Goal: Task Accomplishment & Management: Manage account settings

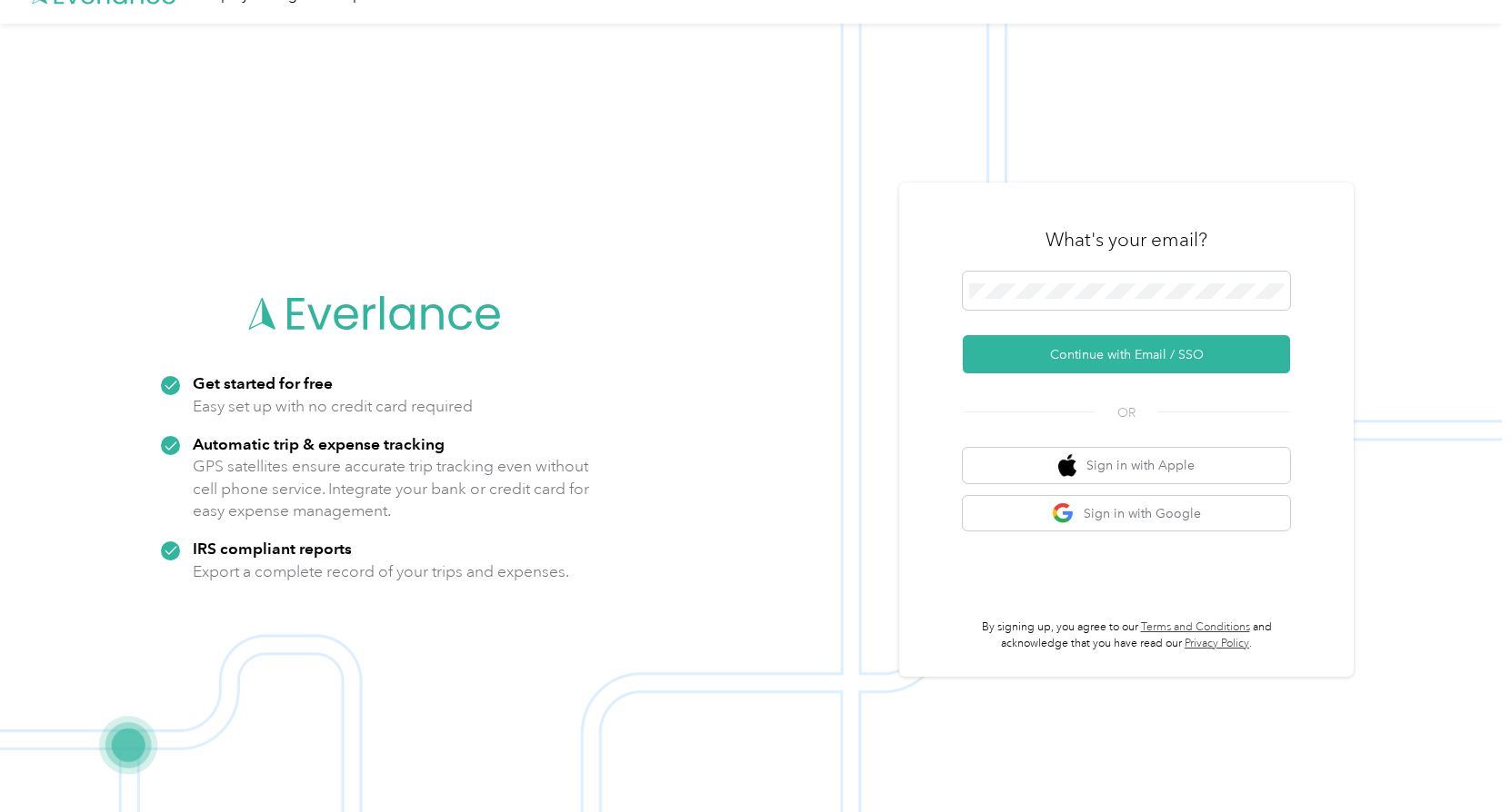
scroll to position [58, 0]
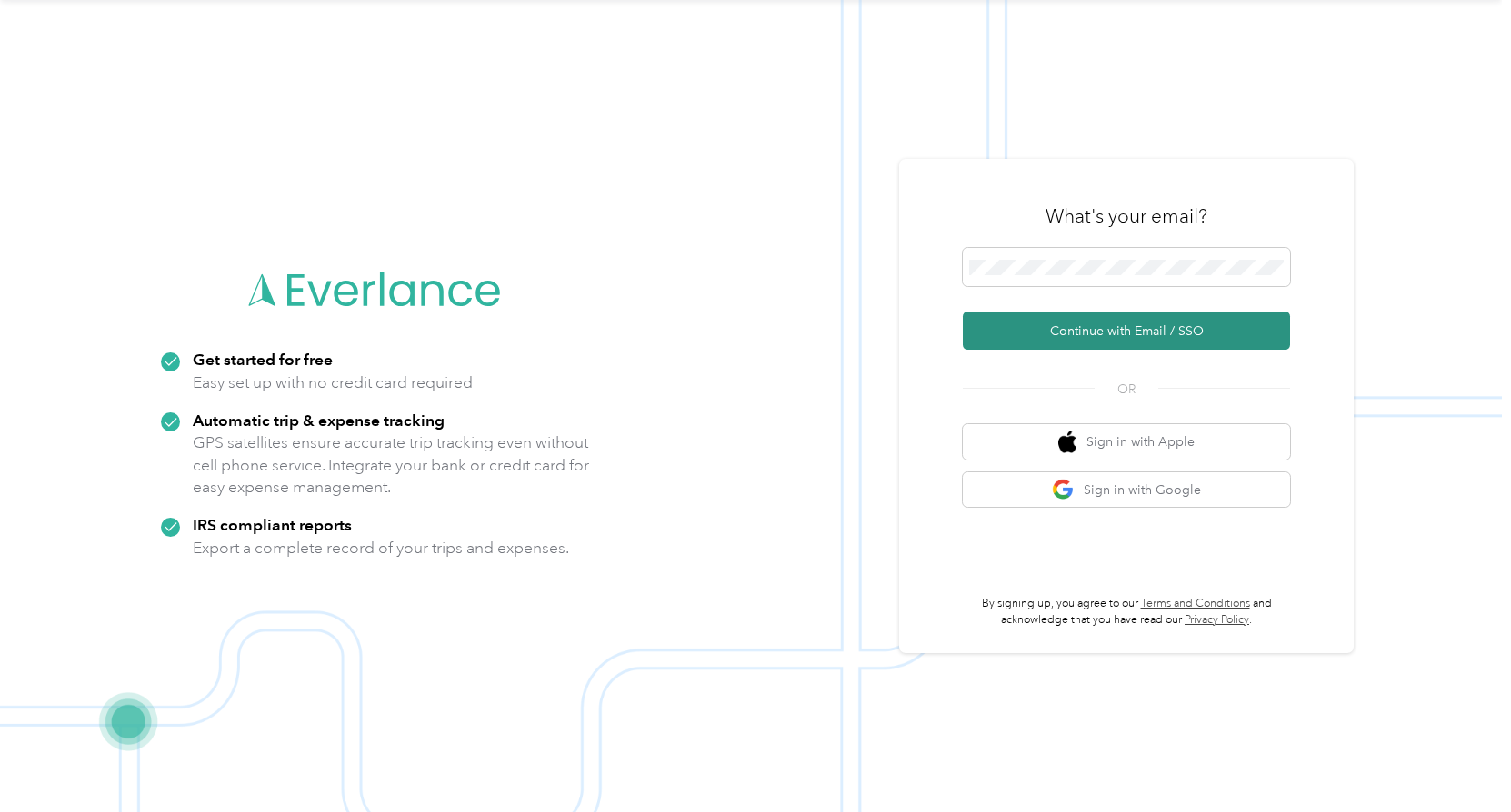
click at [1148, 322] on button "Continue with Email / SSO" at bounding box center [1126, 331] width 327 height 38
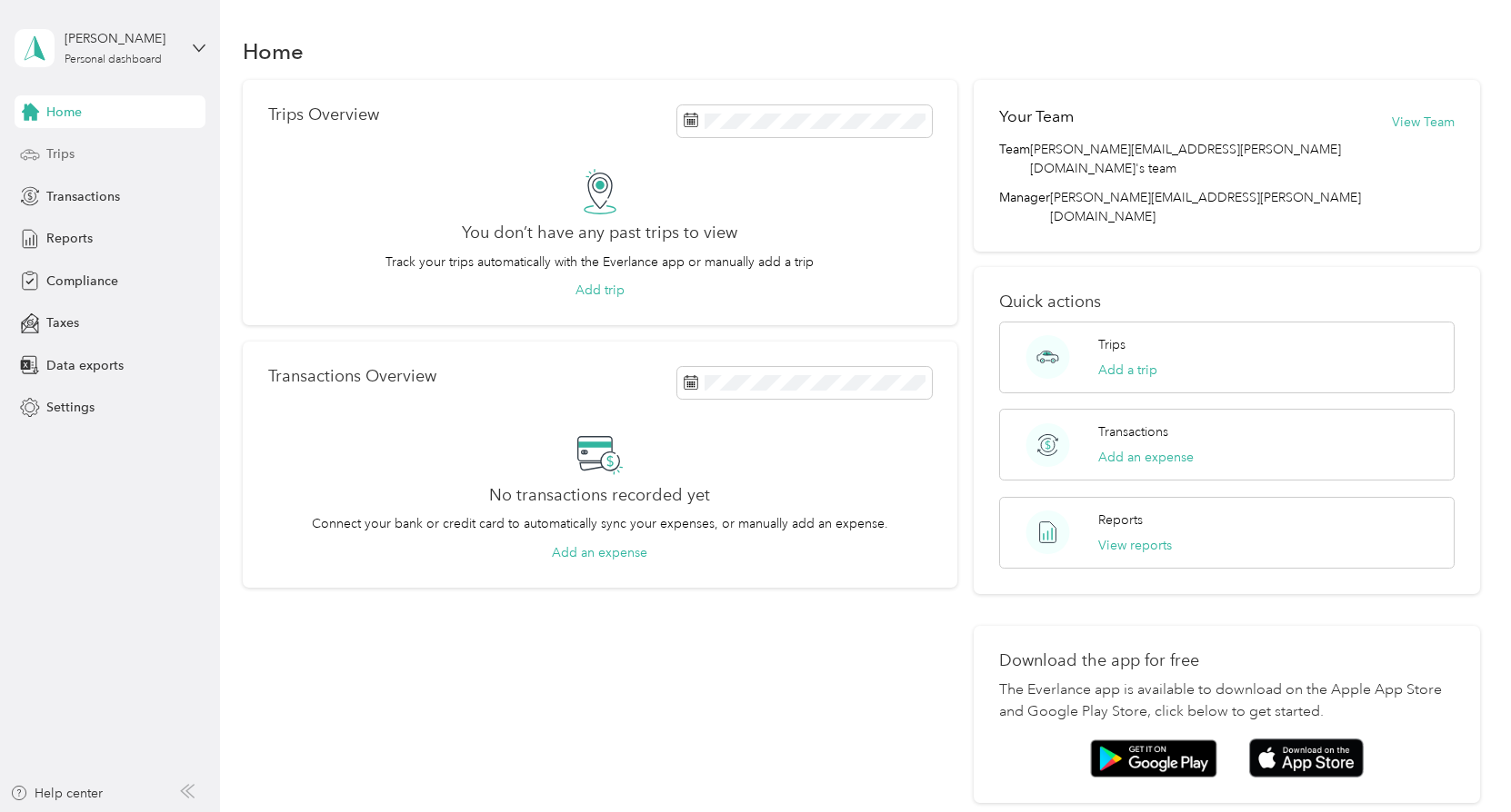
click at [61, 151] on span "Trips" at bounding box center [59, 154] width 28 height 19
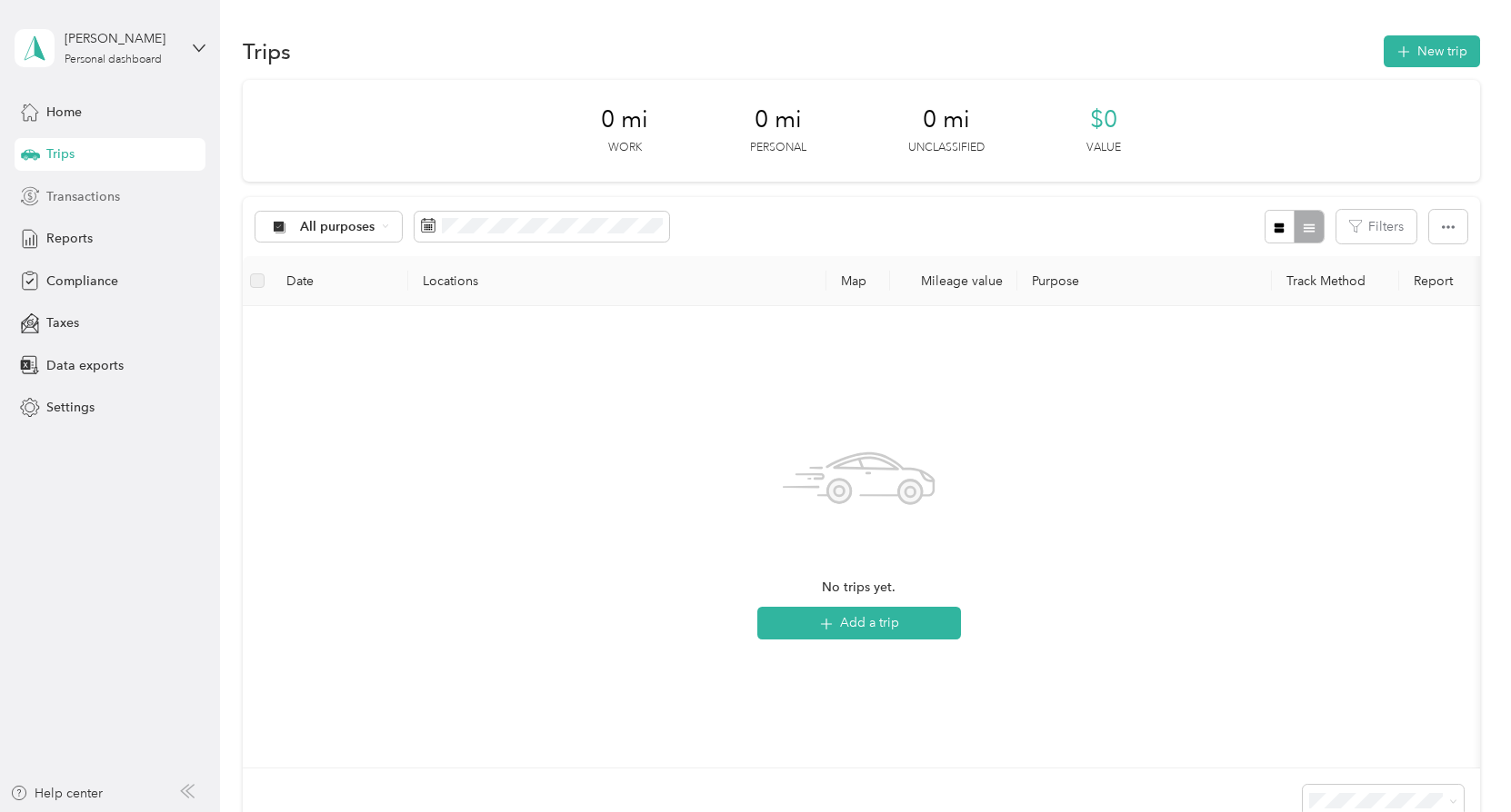
click at [99, 194] on span "Transactions" at bounding box center [82, 197] width 74 height 19
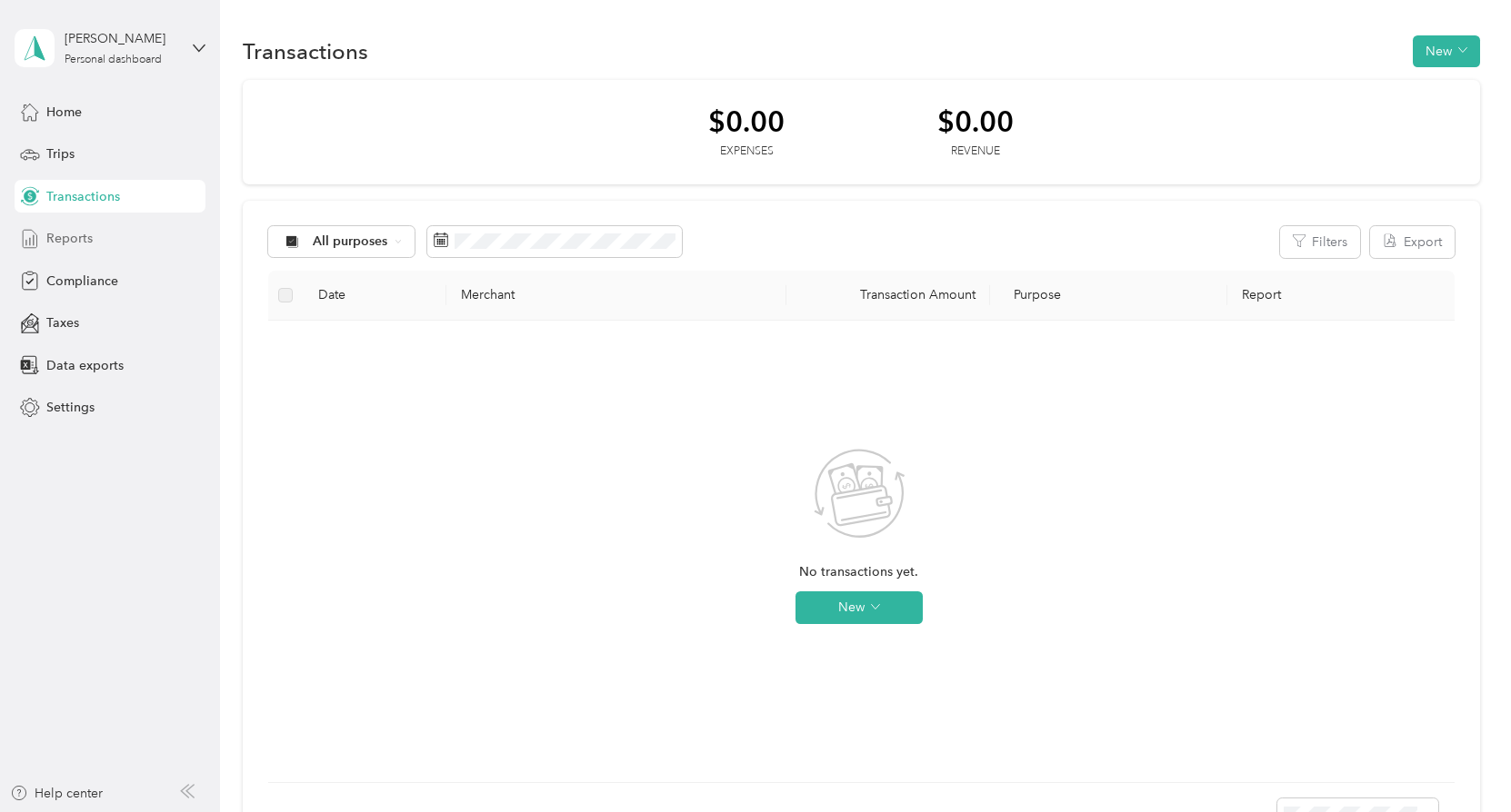
click at [62, 233] on span "Reports" at bounding box center [69, 238] width 46 height 19
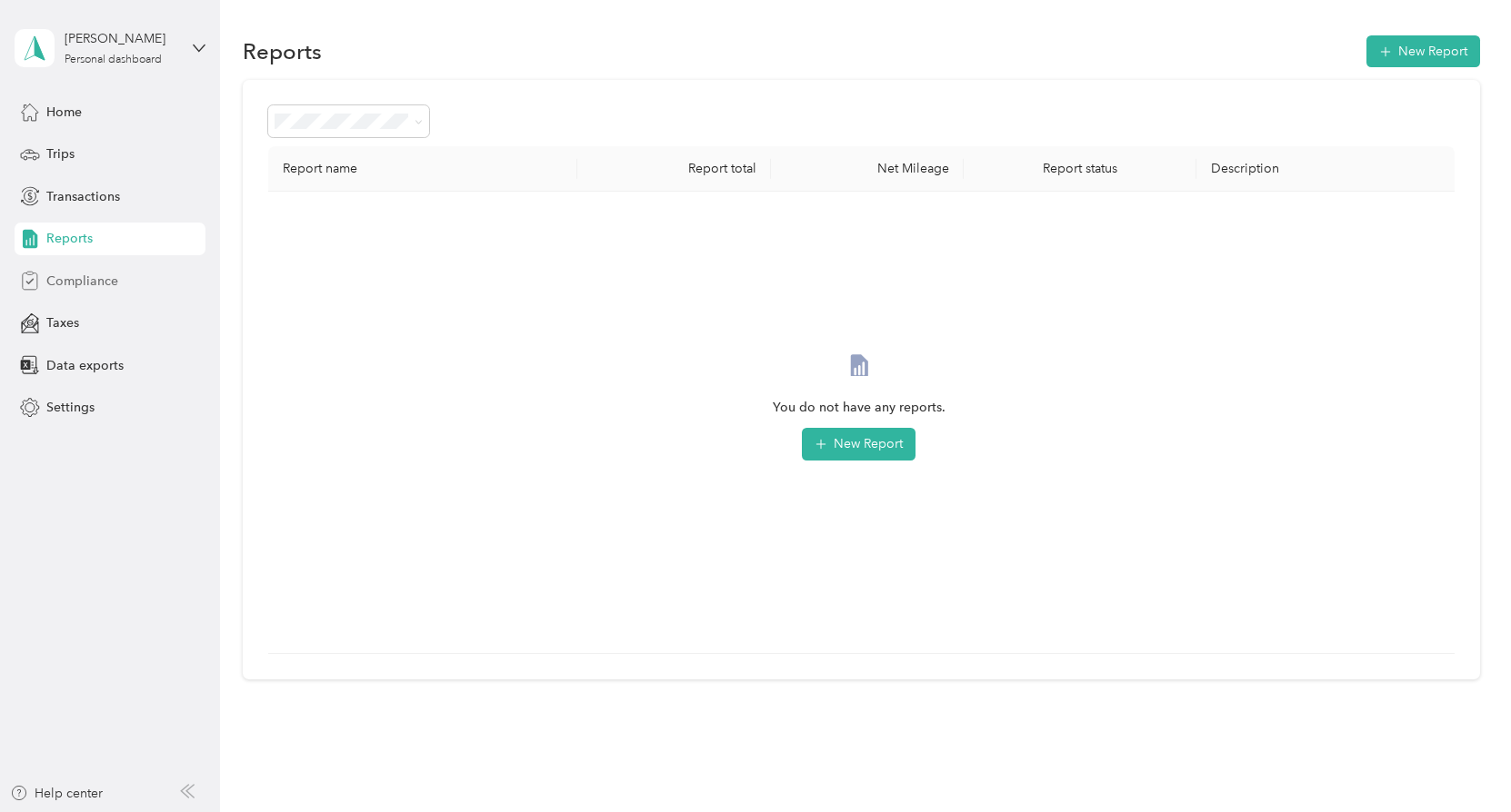
click at [81, 280] on span "Compliance" at bounding box center [81, 281] width 72 height 19
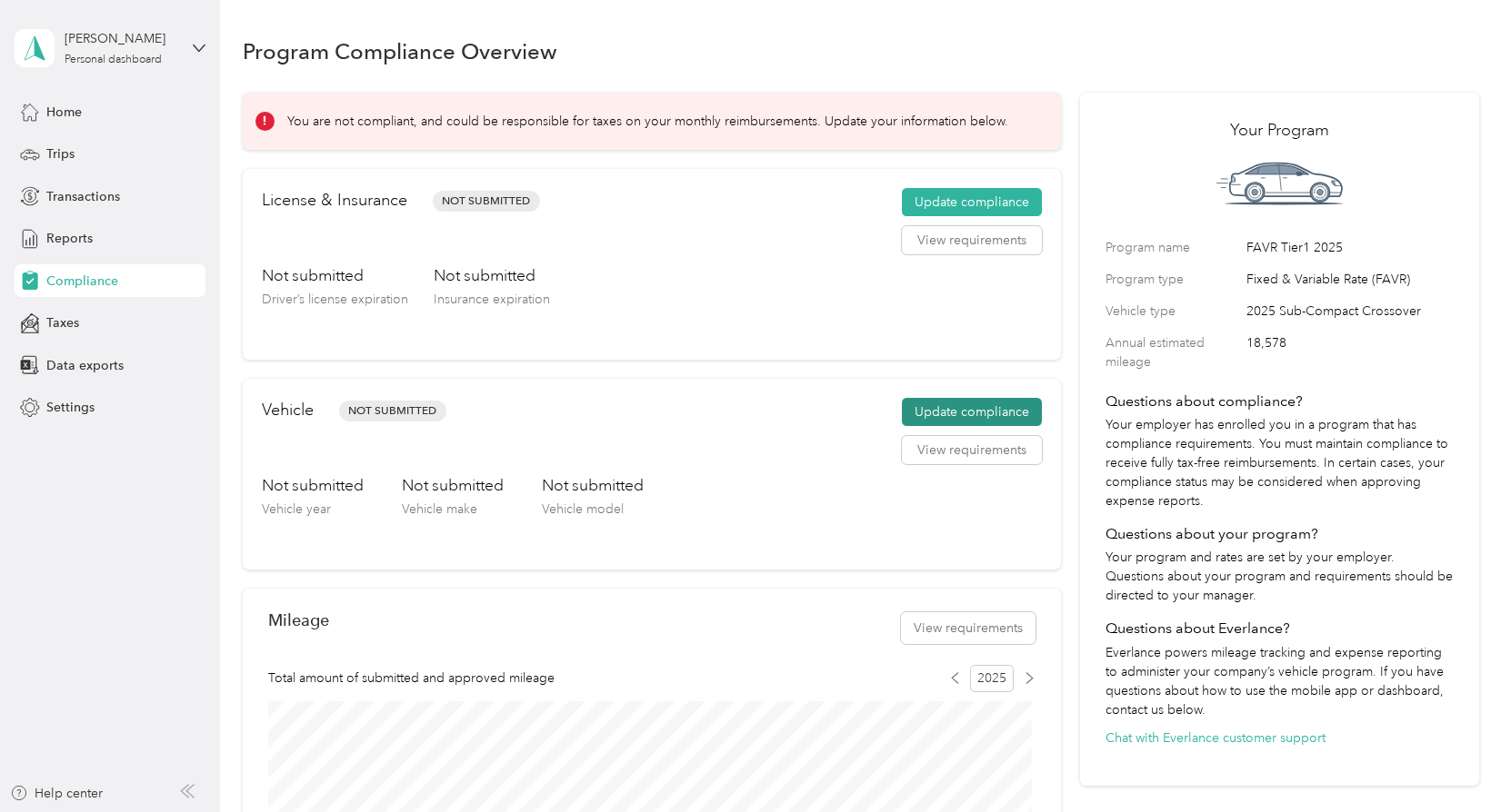
click at [955, 415] on button "Update compliance" at bounding box center [972, 412] width 140 height 29
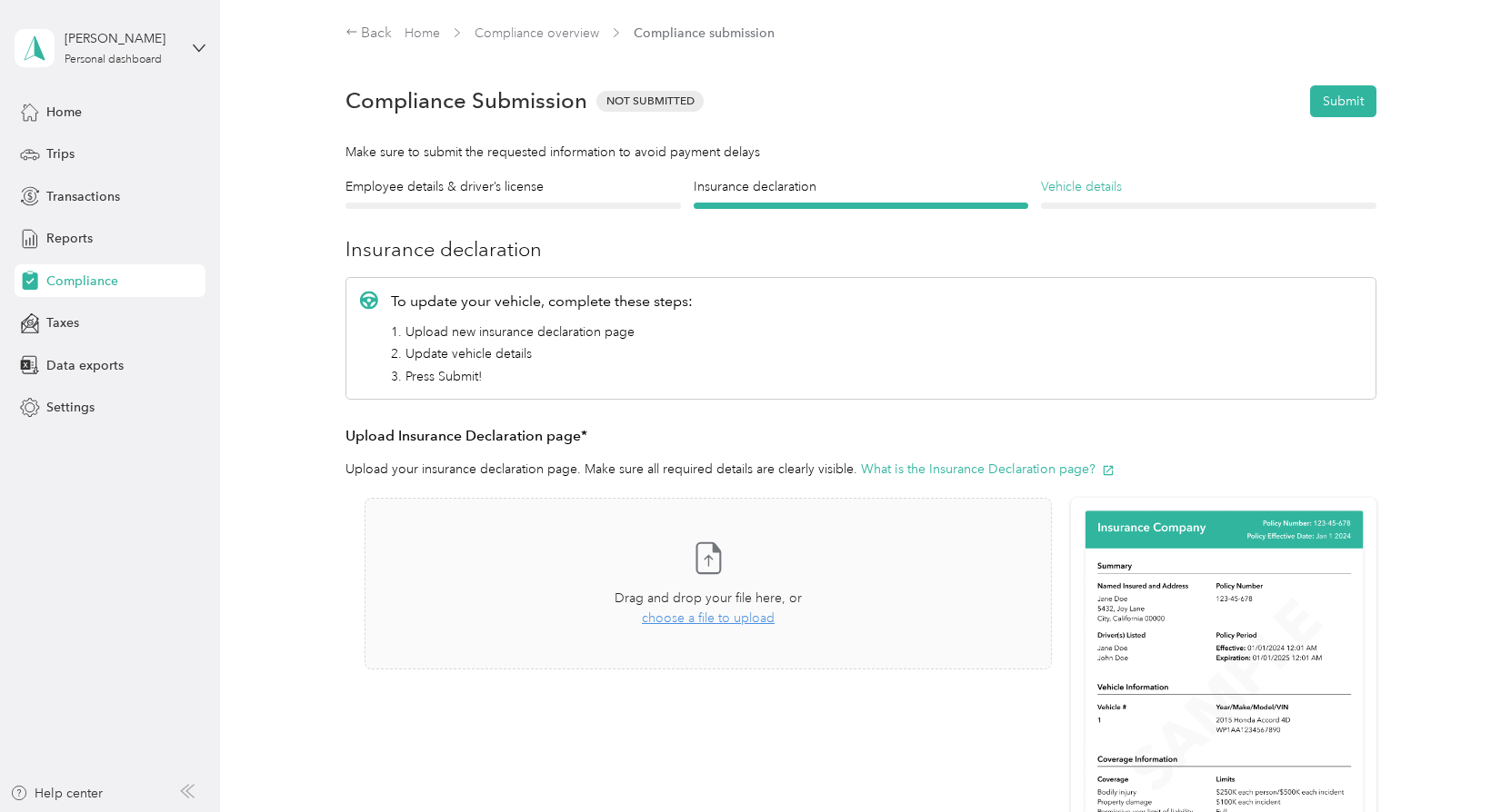
click at [1090, 178] on h4 "Vehicle details" at bounding box center [1209, 187] width 336 height 19
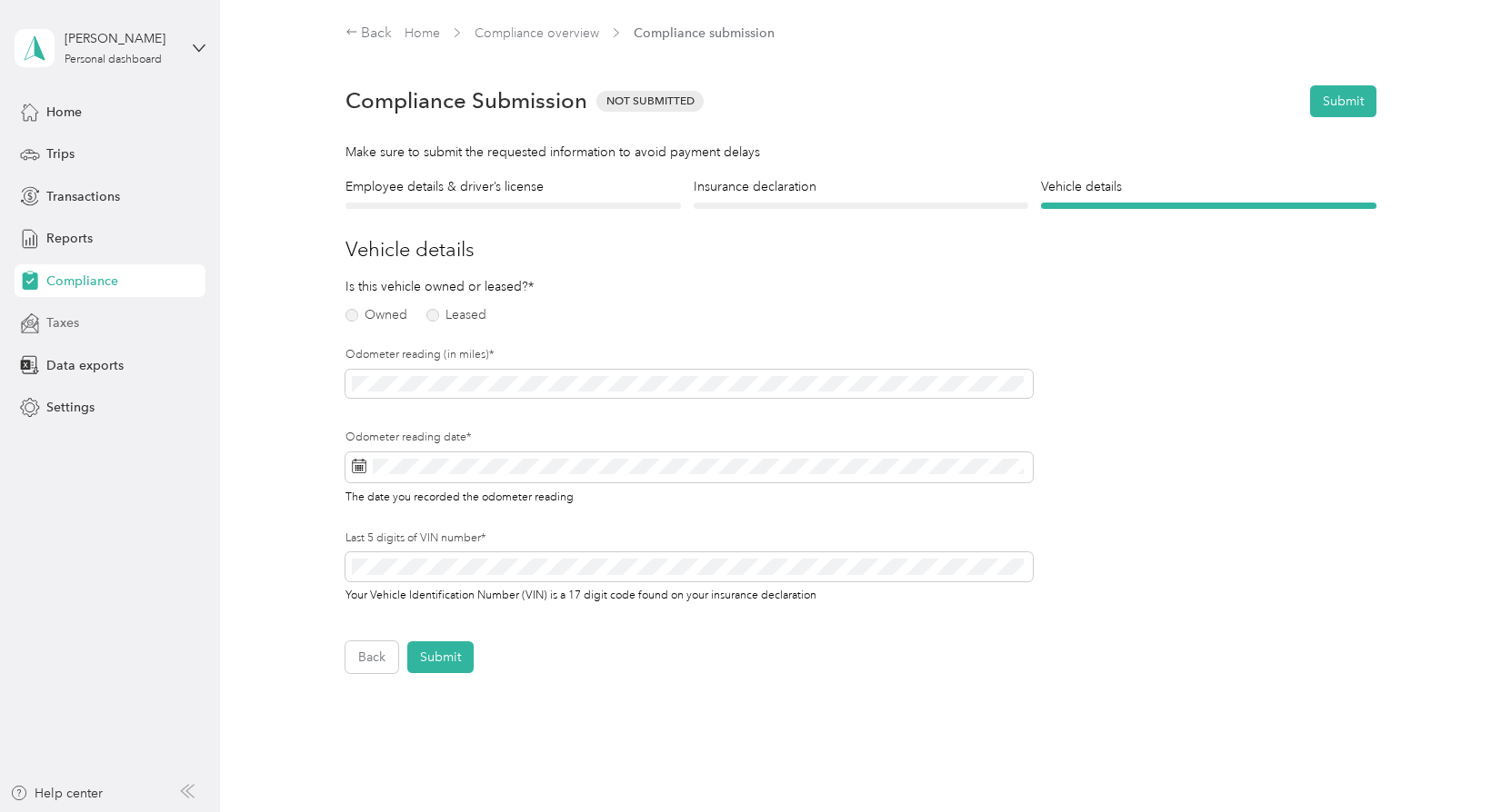
click at [53, 312] on div "Taxes" at bounding box center [110, 323] width 191 height 33
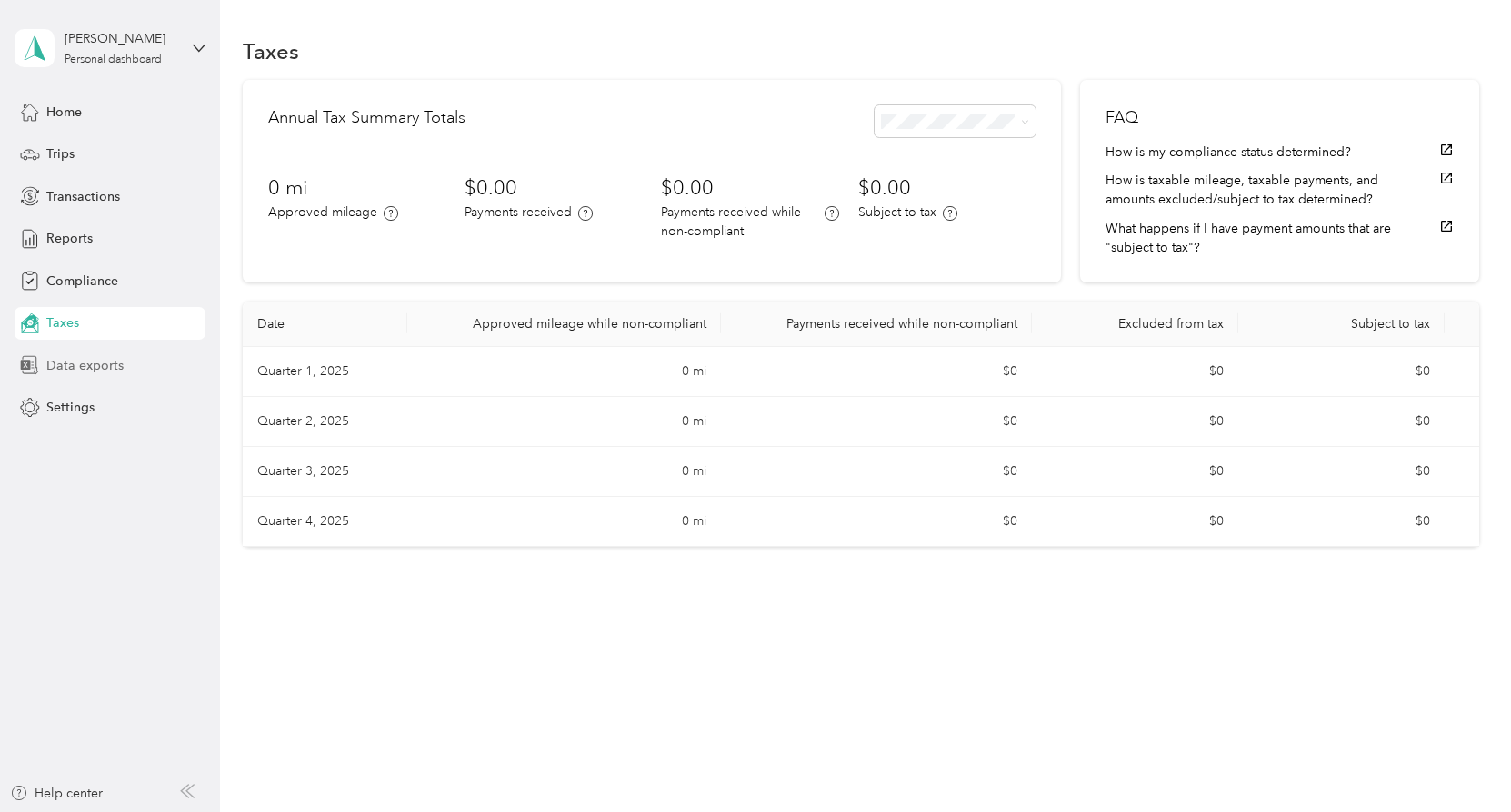
click at [91, 368] on span "Data exports" at bounding box center [84, 365] width 78 height 19
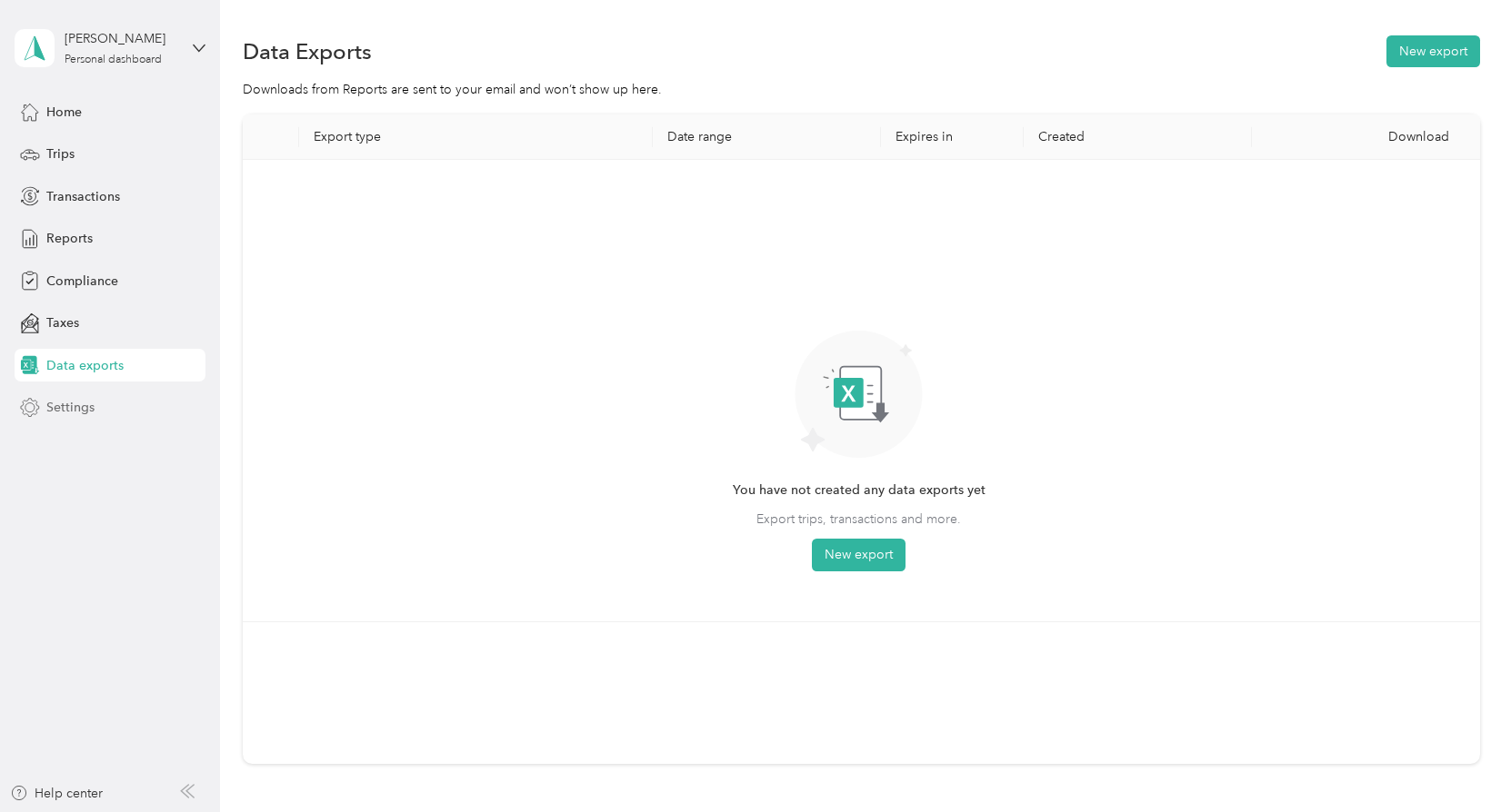
click at [72, 413] on span "Settings" at bounding box center [70, 407] width 48 height 19
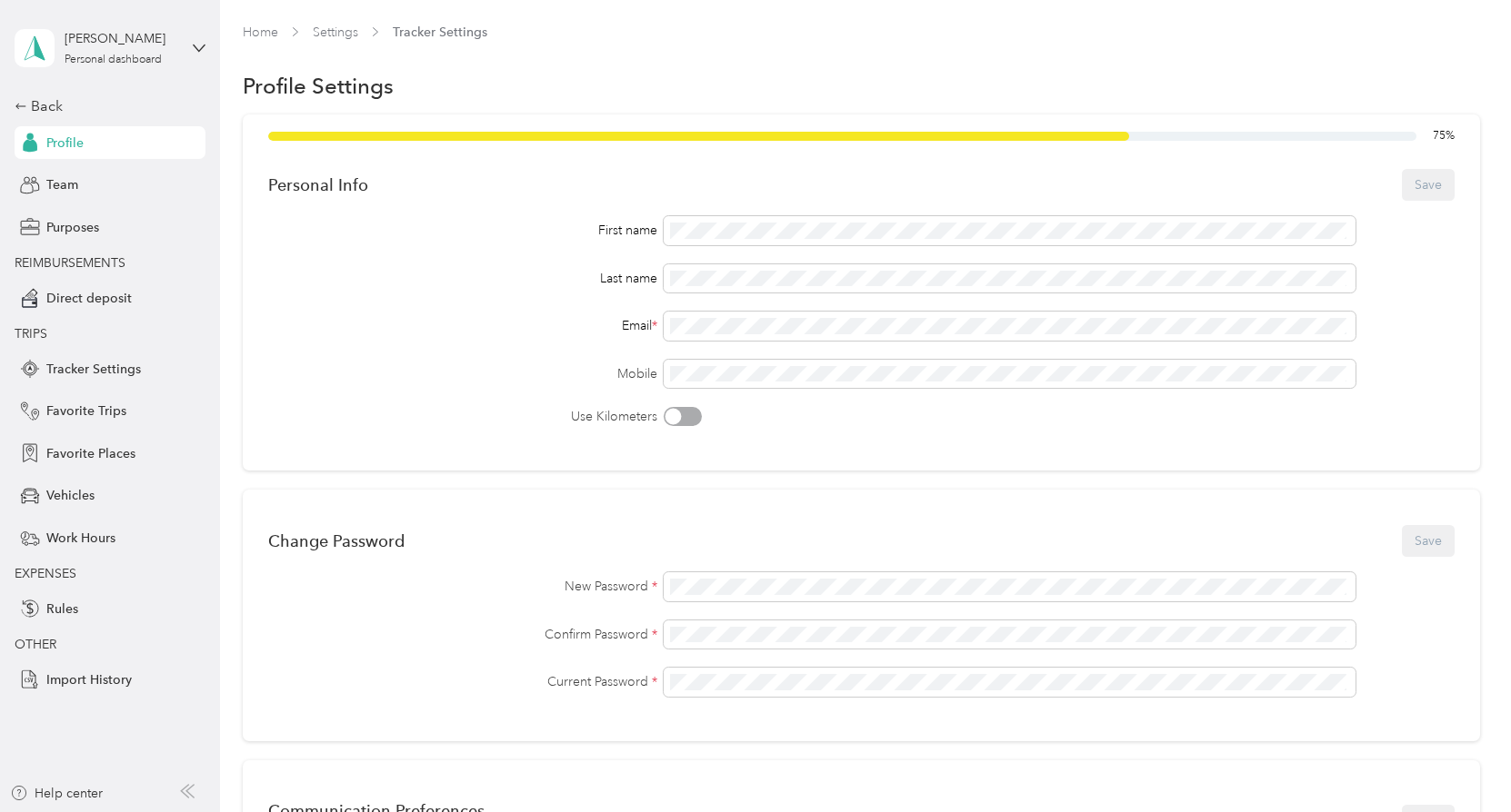
click at [71, 146] on span "Profile" at bounding box center [64, 143] width 37 height 19
